Goal: Task Accomplishment & Management: Complete application form

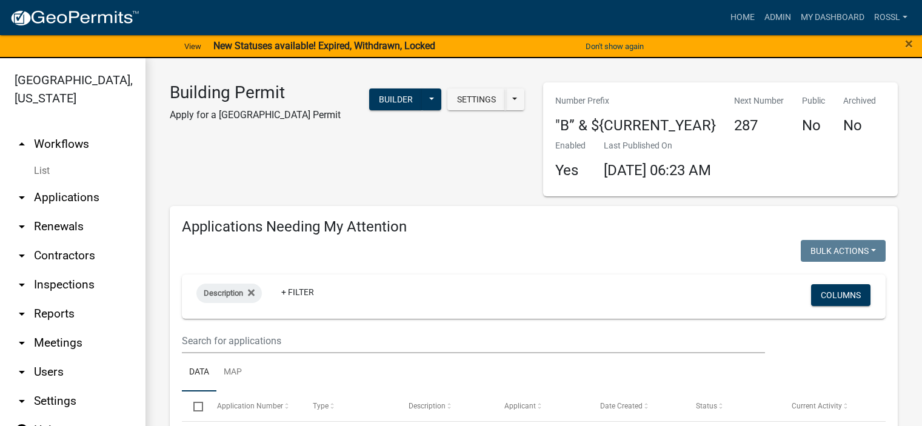
select select "2: 50"
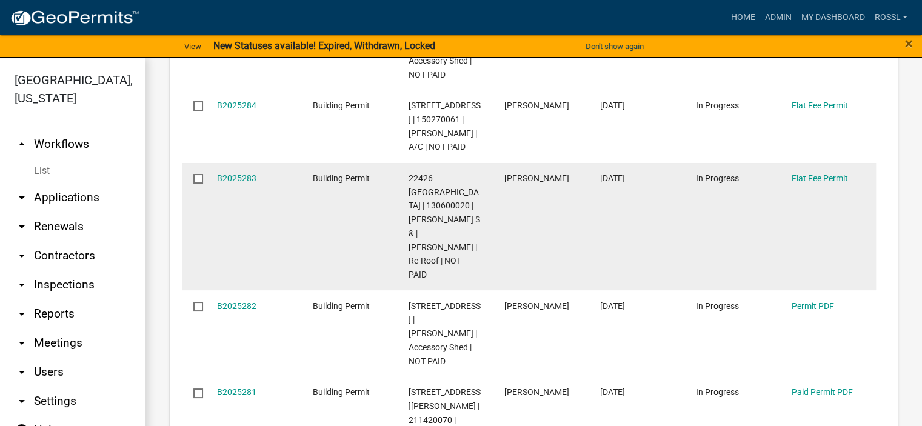
scroll to position [788, 0]
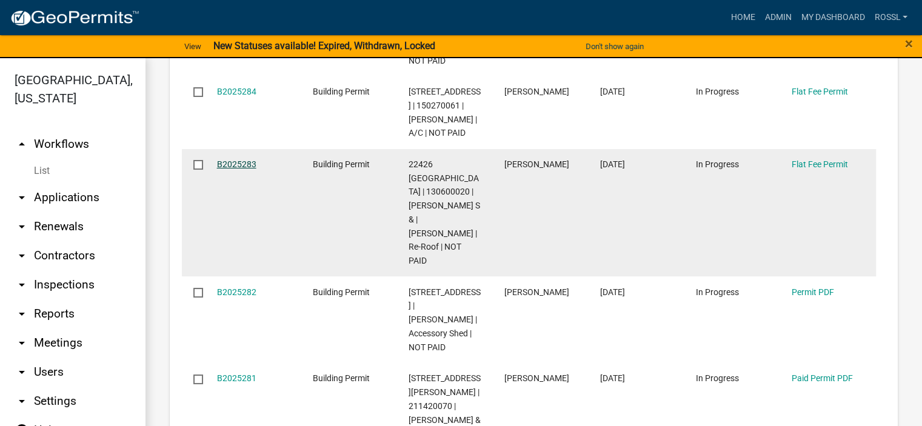
click at [239, 159] on link "B2025283" at bounding box center [236, 164] width 39 height 10
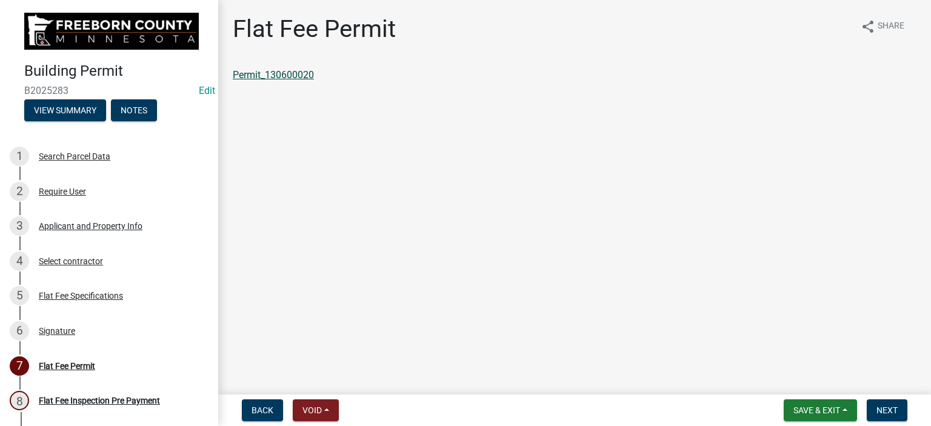
click at [304, 73] on link "Permit_130600020" at bounding box center [273, 75] width 81 height 12
click at [831, 413] on span "Save & Exit" at bounding box center [816, 410] width 47 height 10
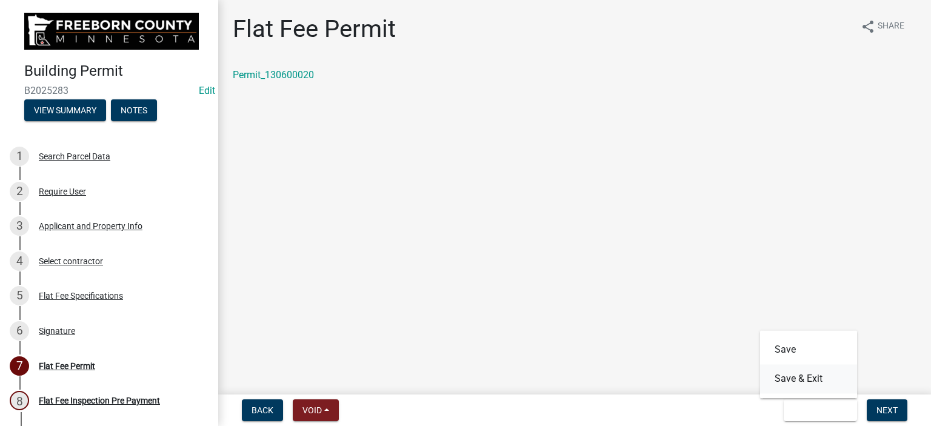
click at [813, 376] on button "Save & Exit" at bounding box center [808, 378] width 97 height 29
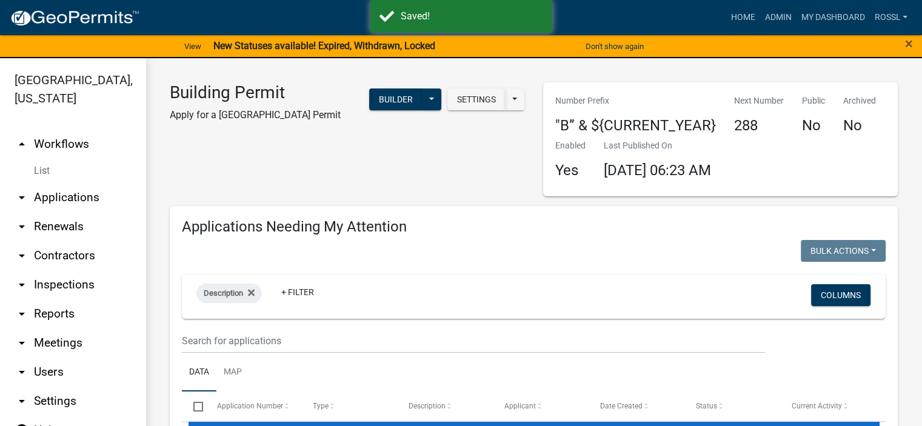
select select "2: 50"
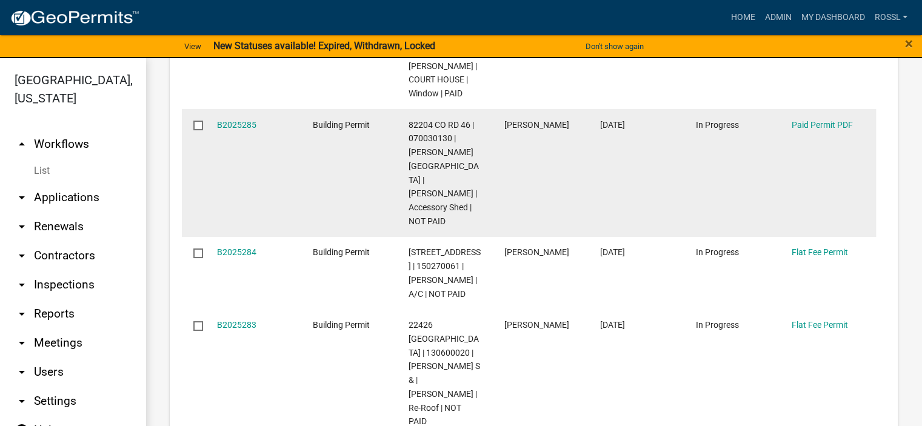
scroll to position [788, 0]
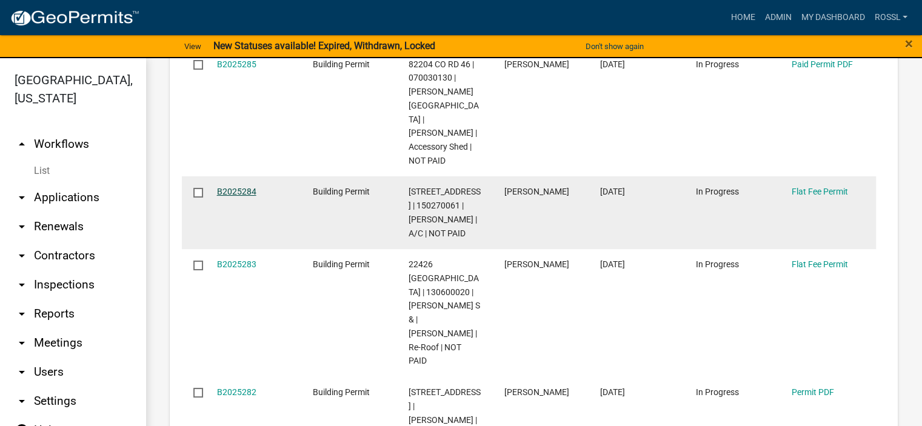
click at [236, 187] on link "B2025284" at bounding box center [236, 192] width 39 height 10
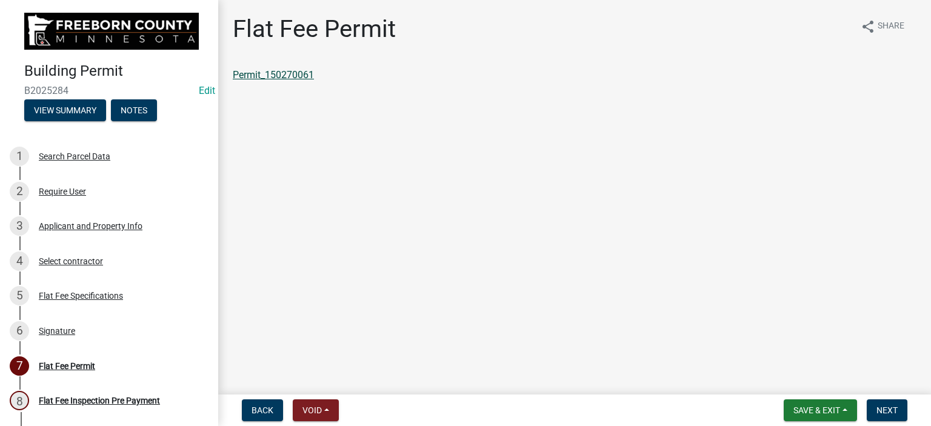
click at [290, 75] on link "Permit_150270061" at bounding box center [273, 75] width 81 height 12
click at [821, 407] on span "Save & Exit" at bounding box center [816, 410] width 47 height 10
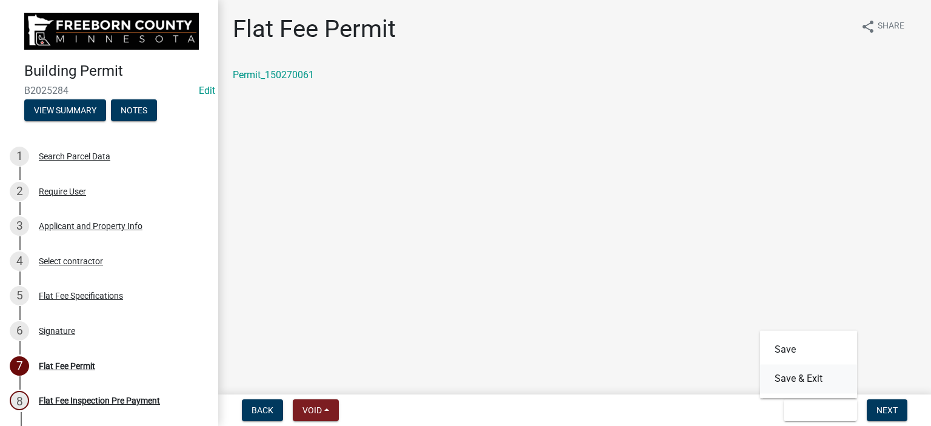
click at [798, 382] on button "Save & Exit" at bounding box center [808, 378] width 97 height 29
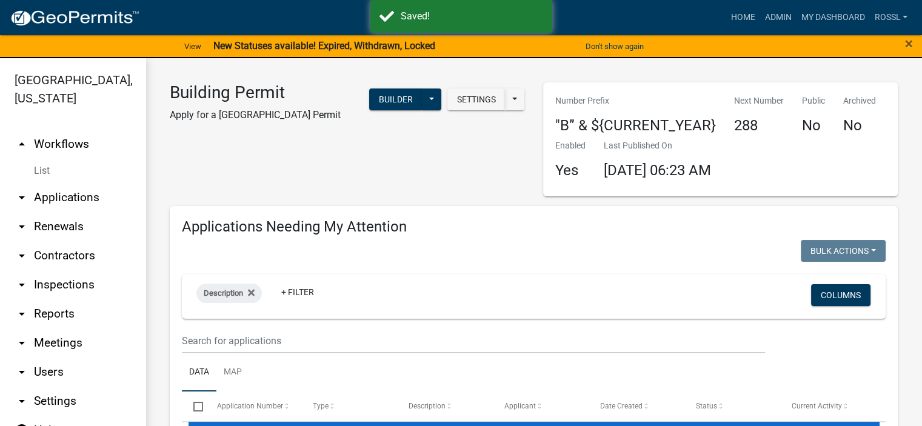
select select "2: 50"
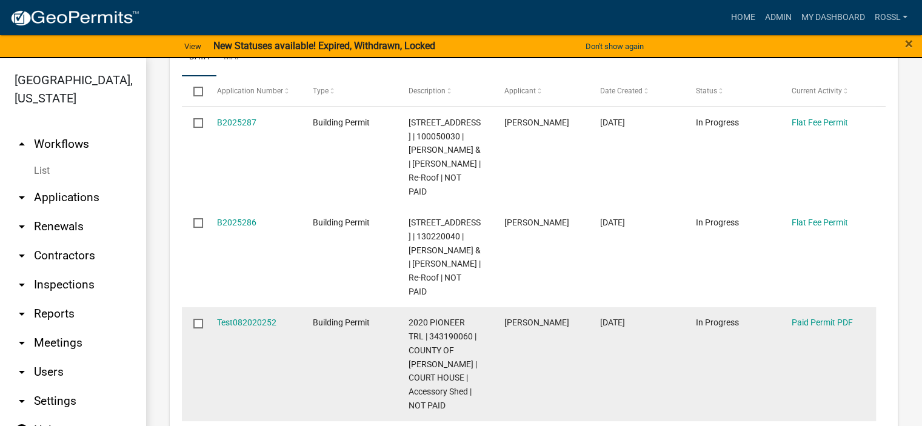
scroll to position [303, 0]
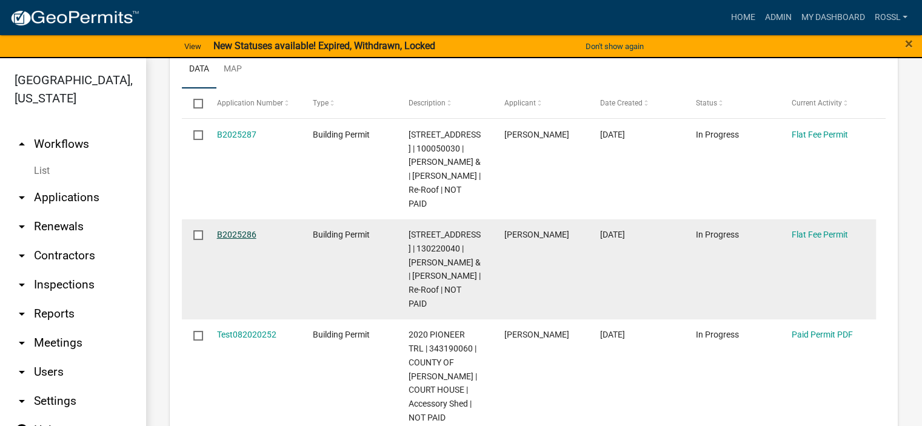
click at [231, 234] on link "B2025286" at bounding box center [236, 235] width 39 height 10
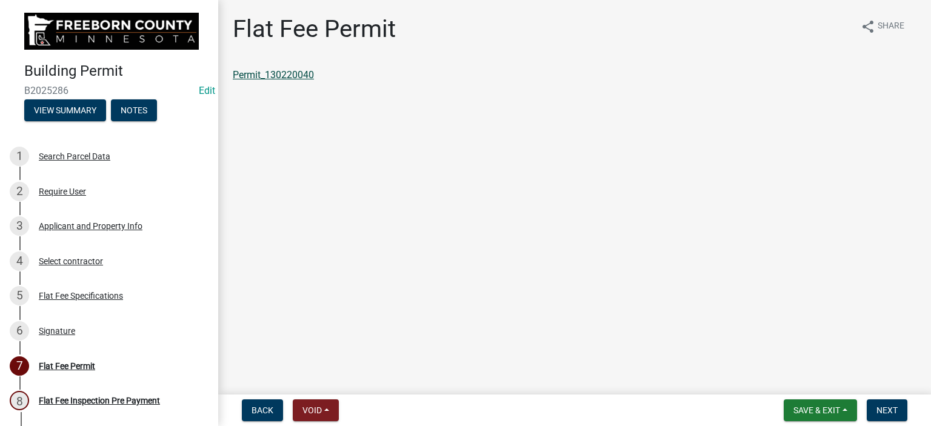
click at [304, 72] on link "Permit_130220040" at bounding box center [273, 75] width 81 height 12
click at [816, 411] on span "Save & Exit" at bounding box center [816, 410] width 47 height 10
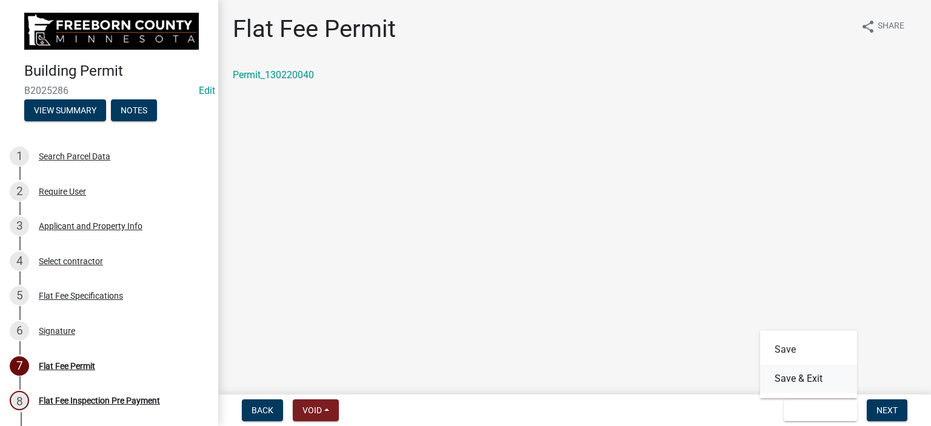
click at [798, 377] on button "Save & Exit" at bounding box center [808, 378] width 97 height 29
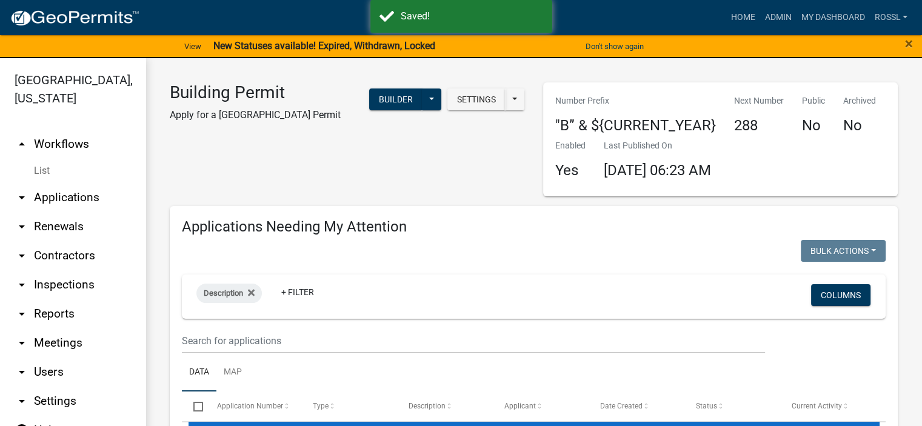
select select "2: 50"
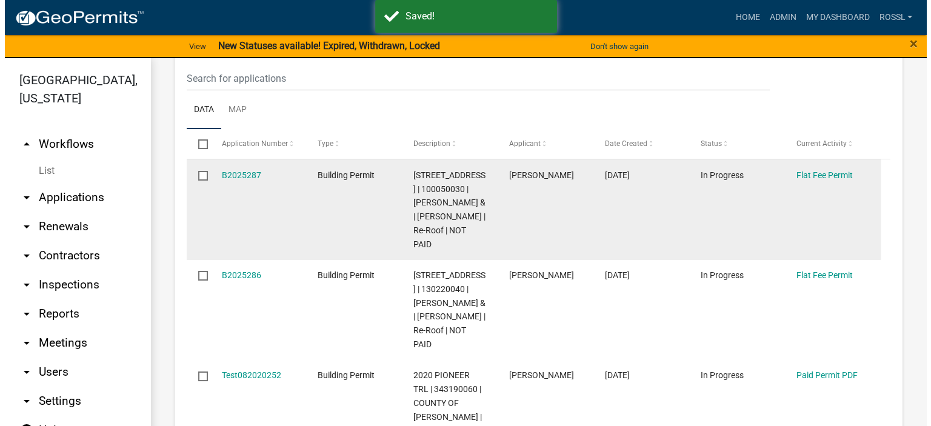
scroll to position [242, 0]
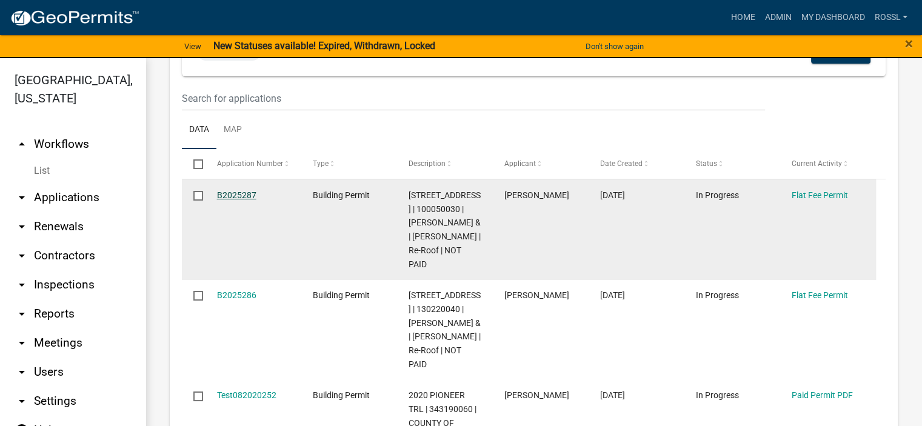
click at [237, 191] on link "B2025287" at bounding box center [236, 195] width 39 height 10
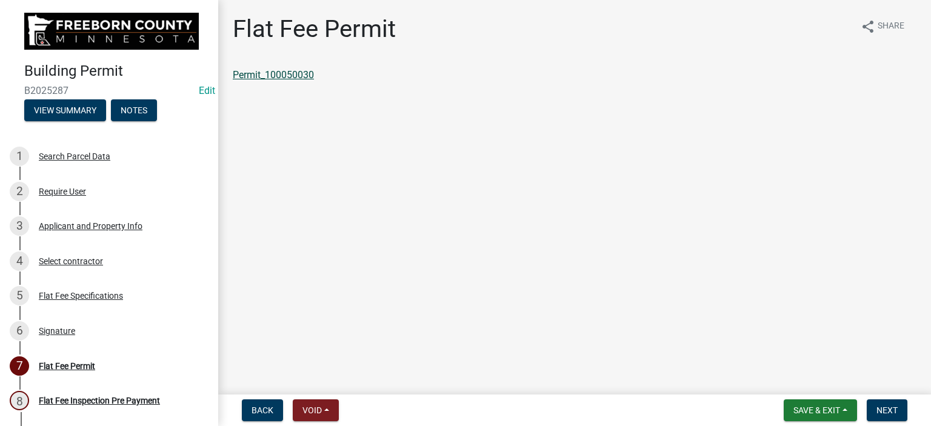
click at [290, 73] on link "Permit_100050030" at bounding box center [273, 75] width 81 height 12
